Goal: Entertainment & Leisure: Consume media (video, audio)

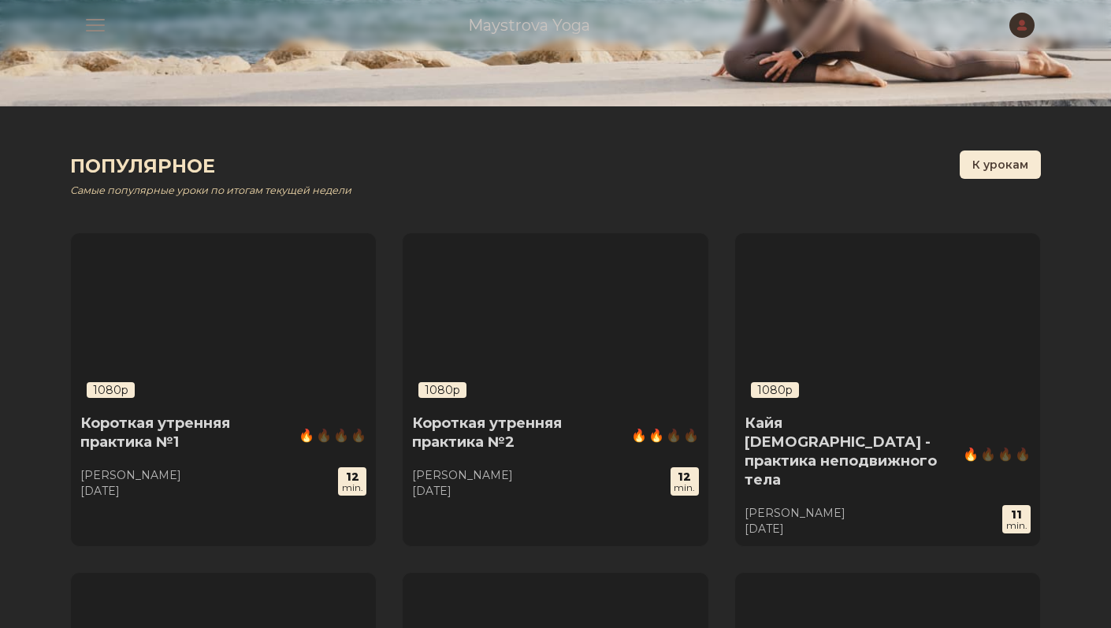
scroll to position [9, 0]
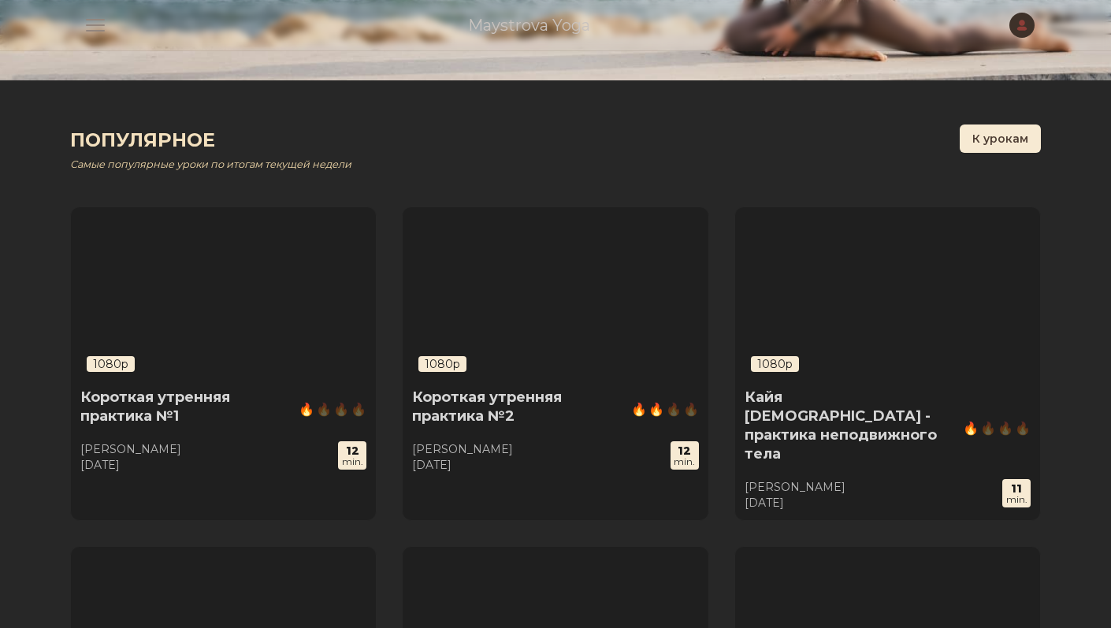
scroll to position [382, 0]
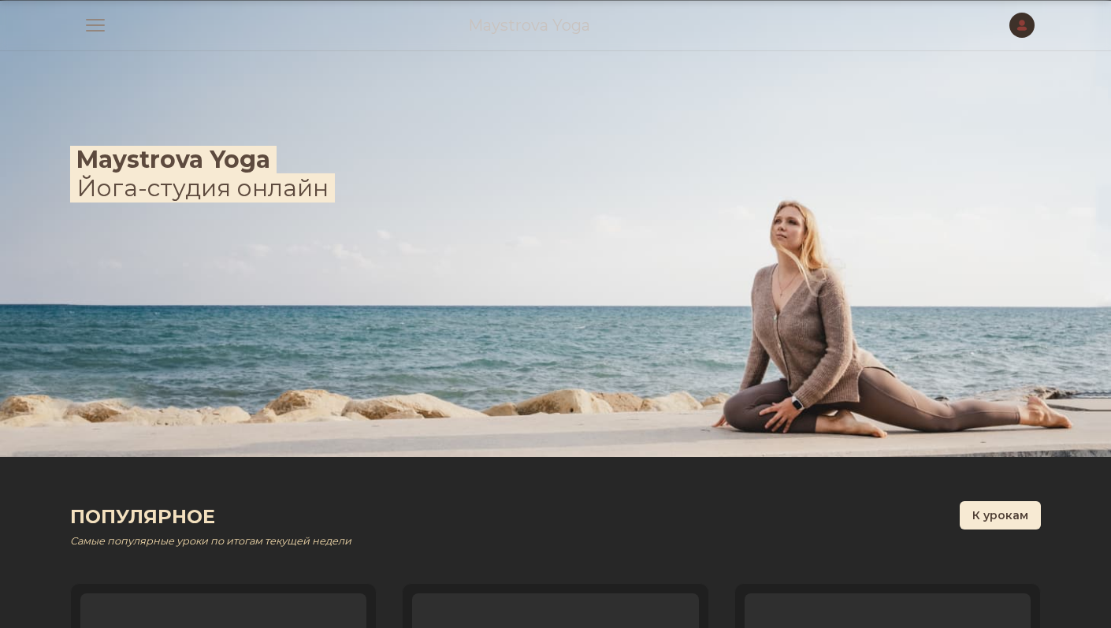
scroll to position [382, 0]
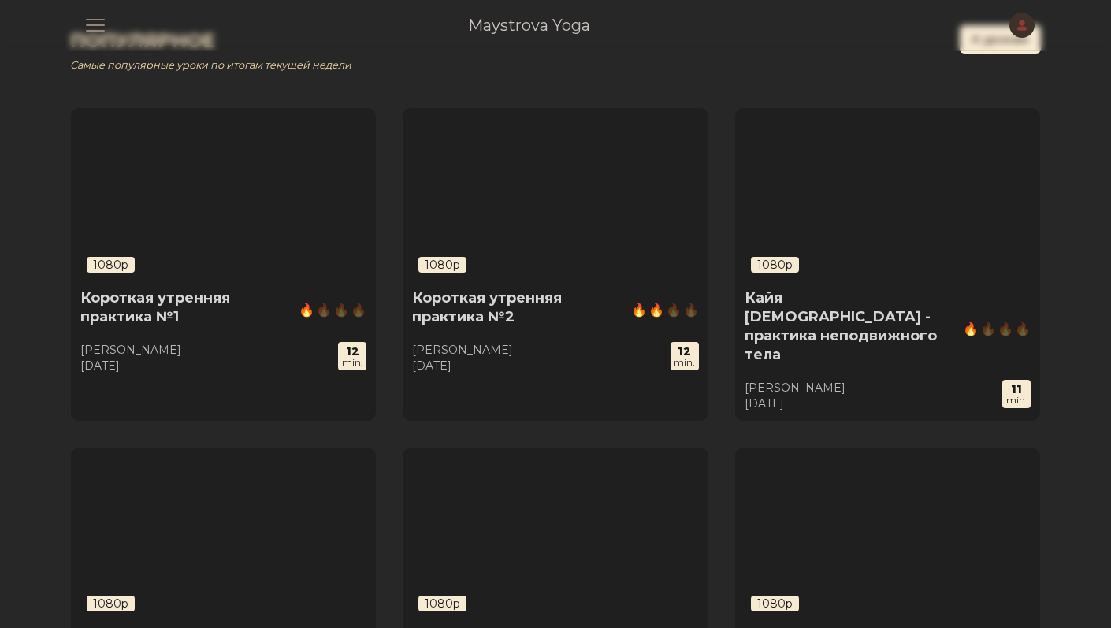
scroll to position [514, 0]
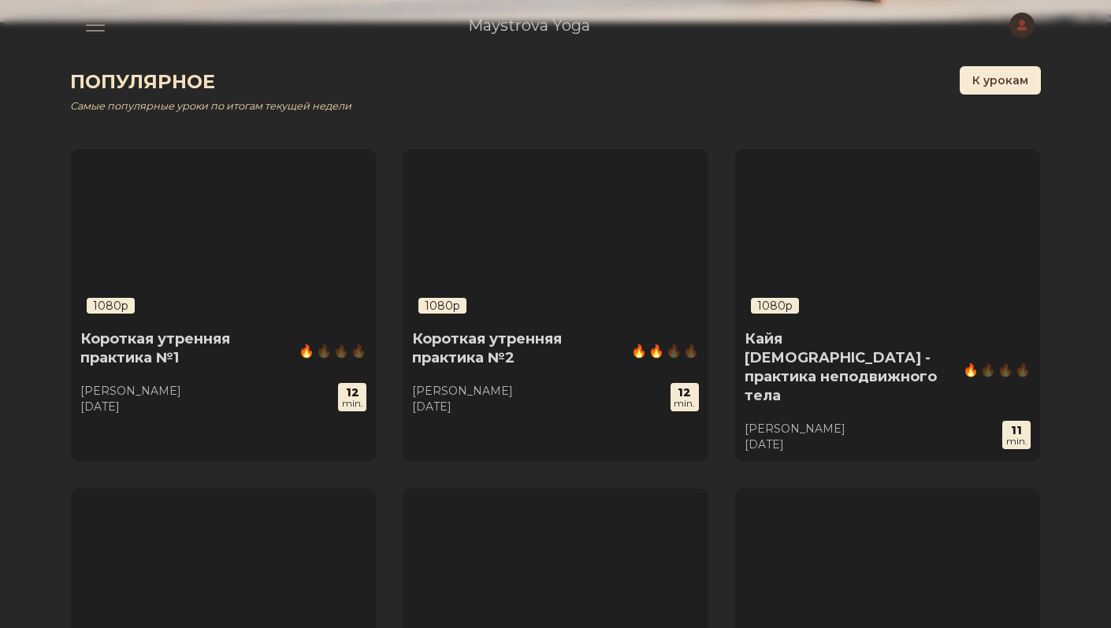
scroll to position [411, 0]
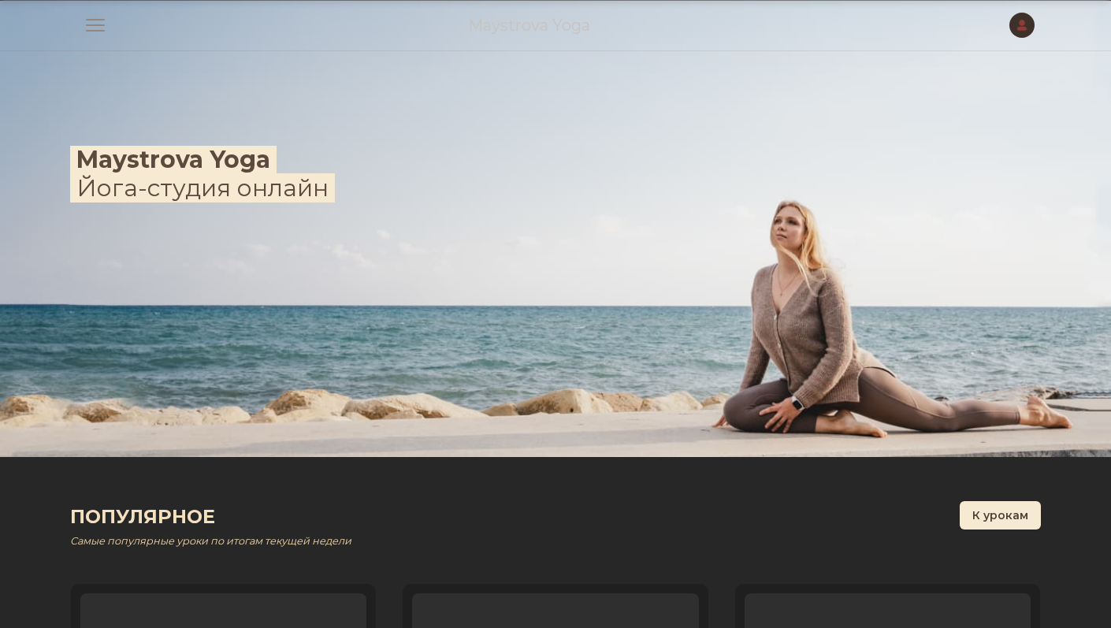
scroll to position [411, 0]
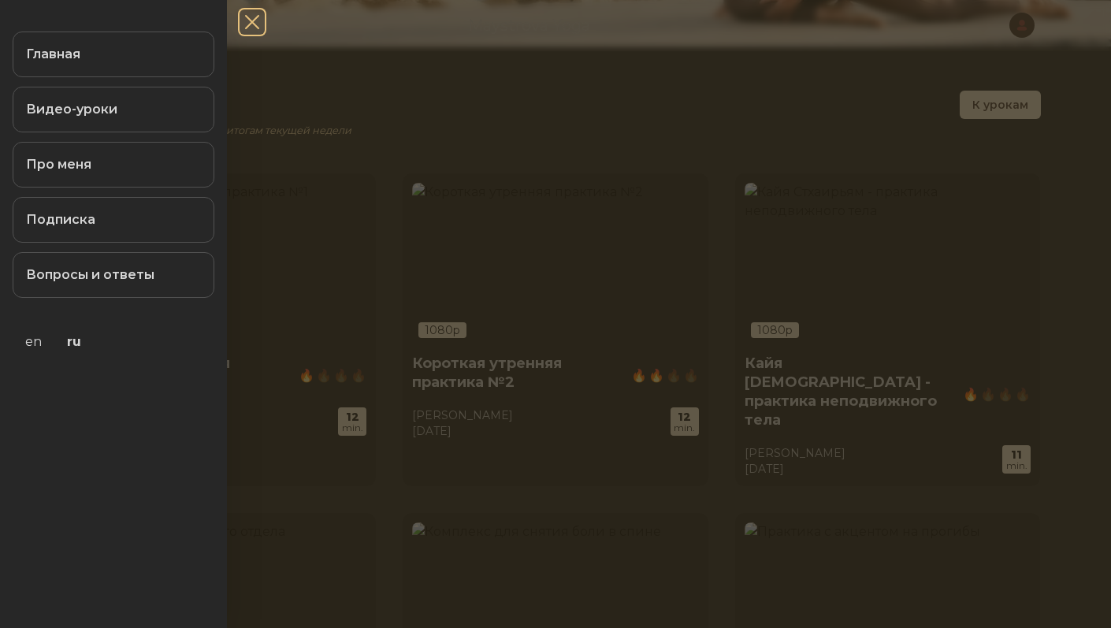
click at [255, 28] on span "button" at bounding box center [252, 22] width 41 height 41
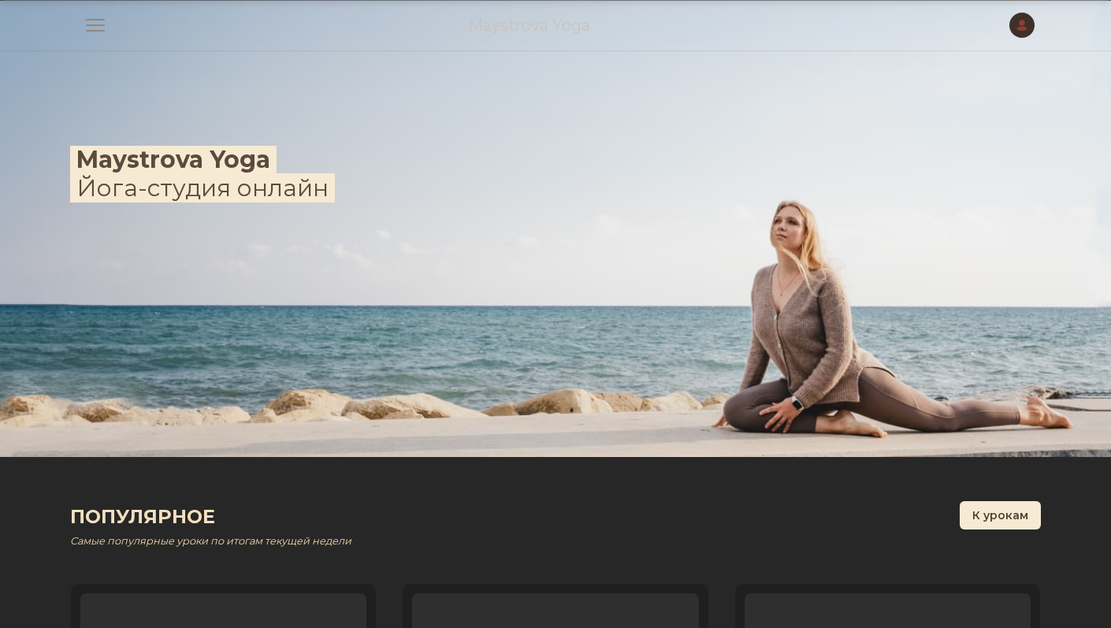
scroll to position [411, 0]
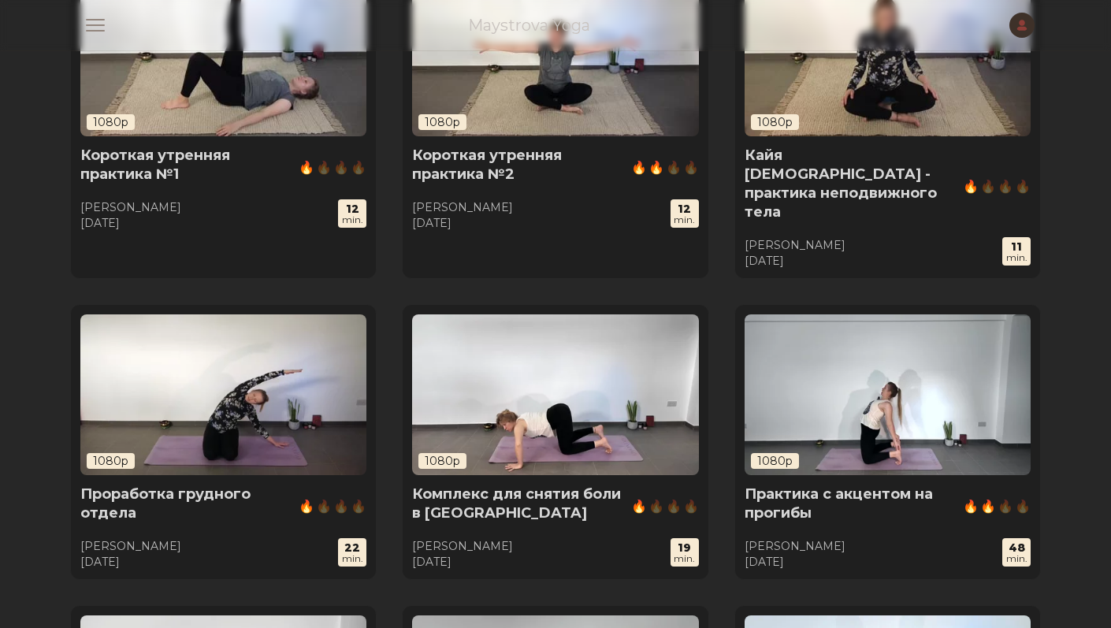
scroll to position [199, 0]
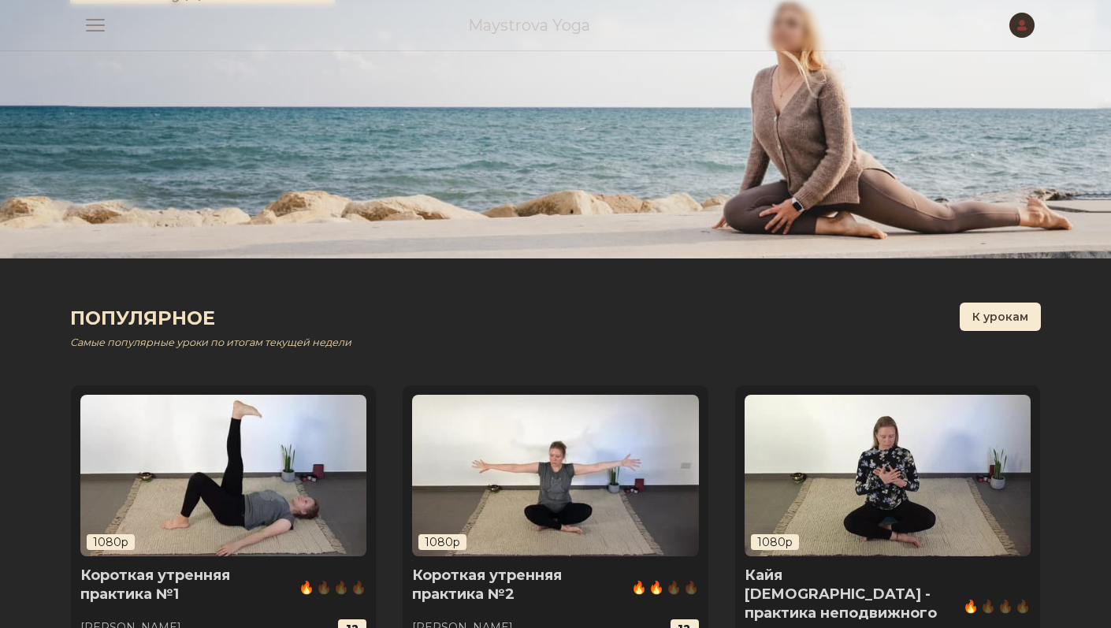
click at [833, 432] on img at bounding box center [888, 475] width 286 height 161
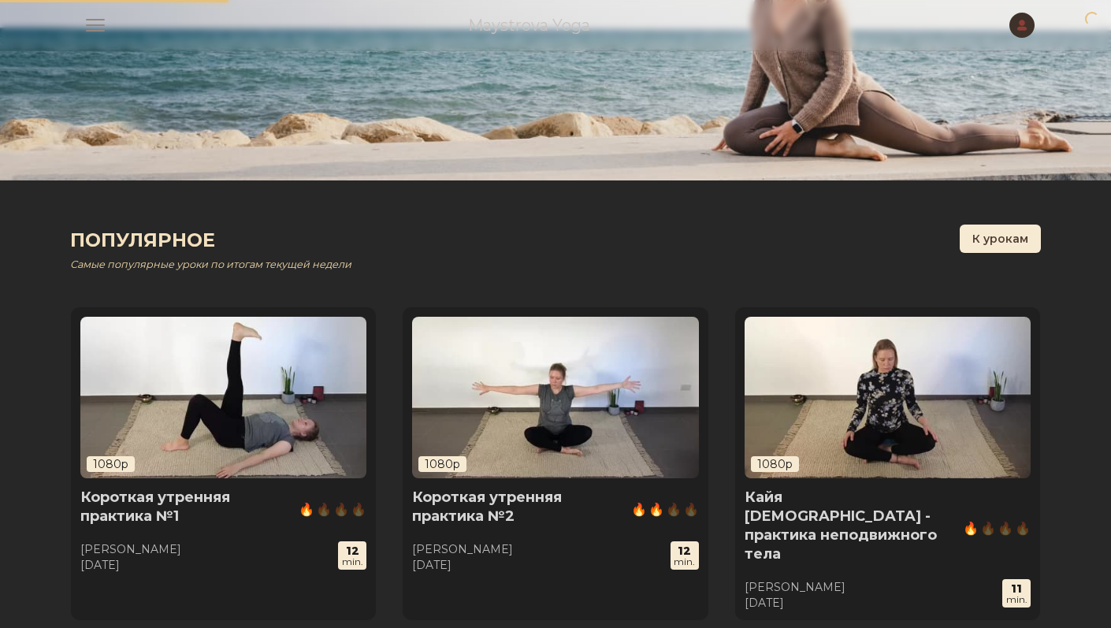
scroll to position [278, 0]
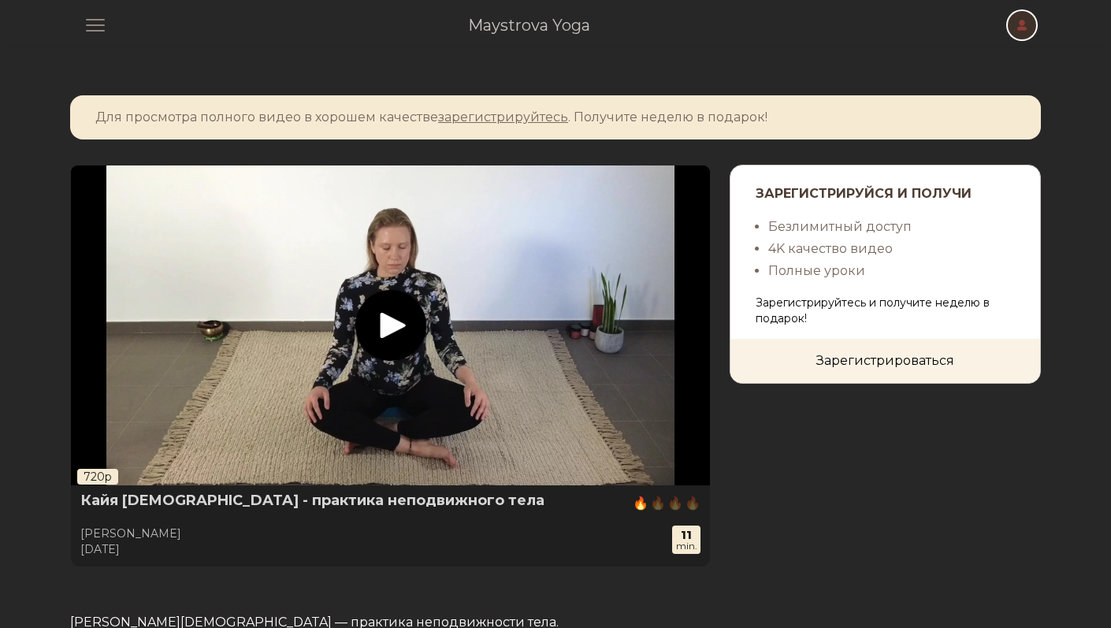
click at [1018, 22] on span "button" at bounding box center [1022, 25] width 35 height 35
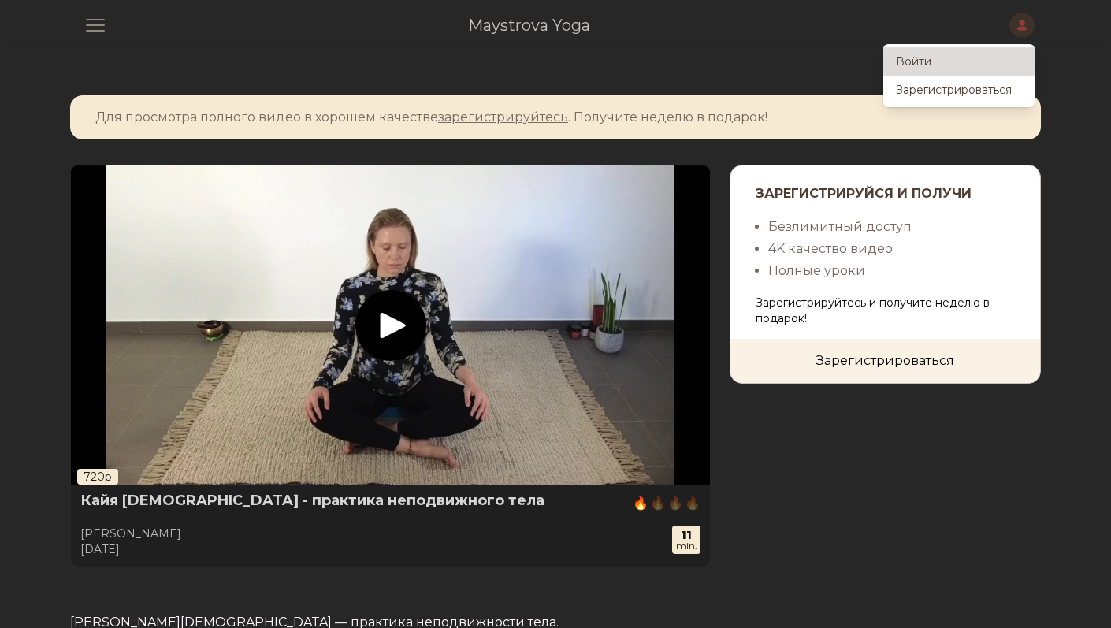
click at [960, 66] on link "Войти" at bounding box center [958, 61] width 151 height 28
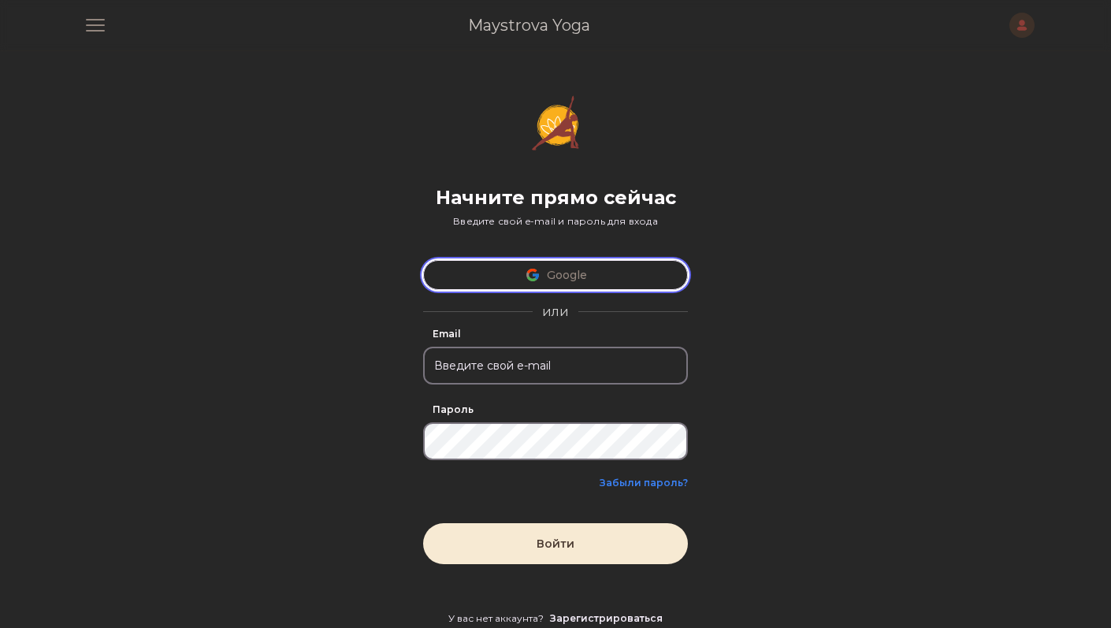
click at [581, 268] on button "Google" at bounding box center [555, 275] width 265 height 30
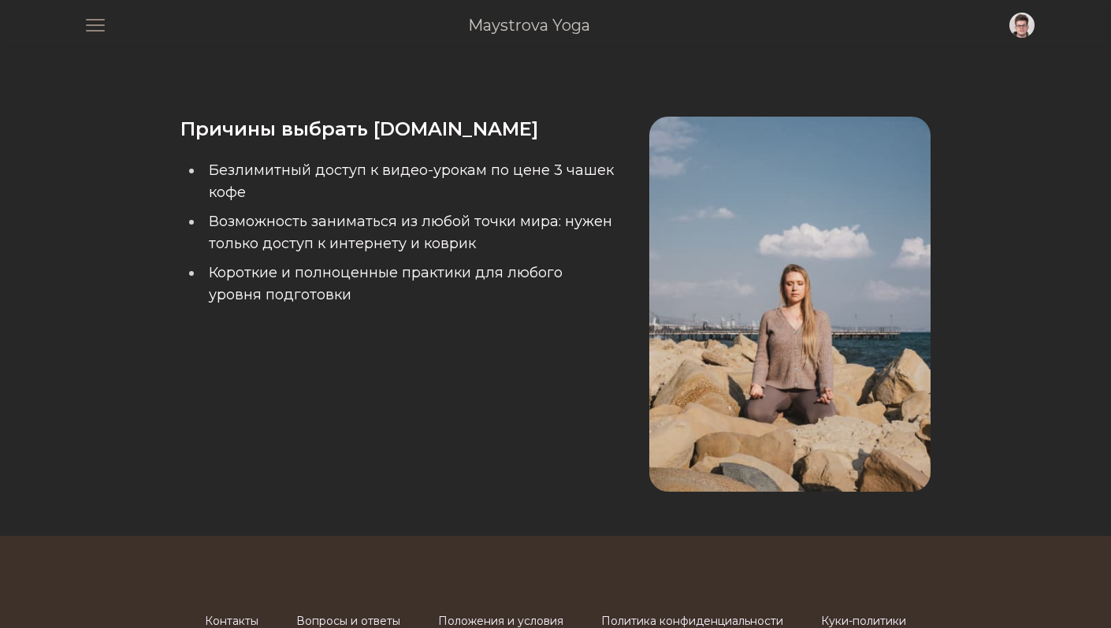
scroll to position [1955, 0]
